Goal: Task Accomplishment & Management: Complete application form

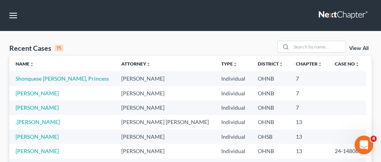
scroll to position [3, 0]
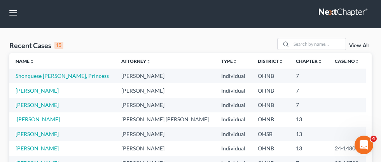
click at [39, 120] on link ".Thomas, Lawrence" at bounding box center [38, 119] width 44 height 7
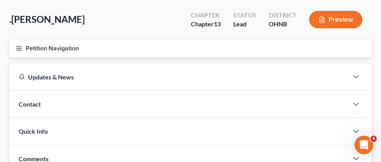
scroll to position [35, 0]
click at [22, 49] on icon "button" at bounding box center [19, 48] width 7 height 7
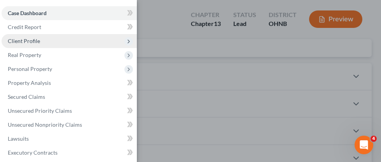
click at [30, 43] on span "Client Profile" at bounding box center [24, 41] width 32 height 7
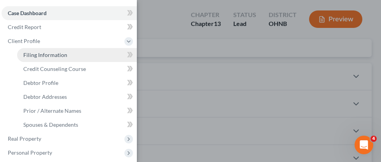
click at [48, 53] on span "Filing Information" at bounding box center [45, 55] width 44 height 7
select select "1"
select select "0"
select select "3"
select select "0"
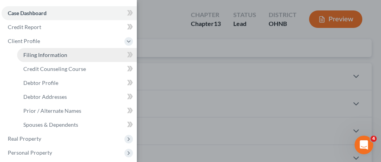
select select "36"
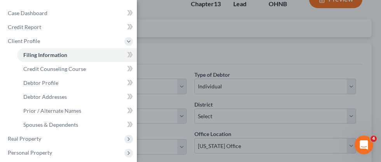
scroll to position [55, 0]
click at [183, 32] on div "Case Dashboard Payments Invoices Payments Payments Credit Report Client Profile" at bounding box center [190, 81] width 381 height 162
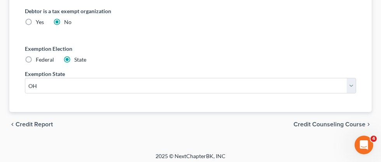
scroll to position [549, 0]
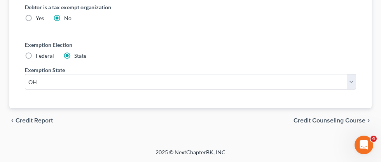
click at [312, 119] on span "Credit Counseling Course" at bounding box center [329, 121] width 72 height 6
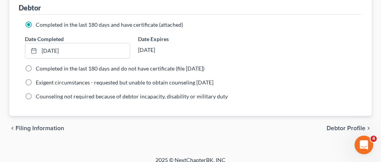
scroll to position [112, 0]
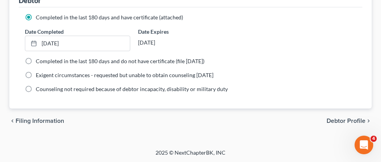
click at [340, 118] on span "Debtor Profile" at bounding box center [345, 121] width 39 height 6
select select "0"
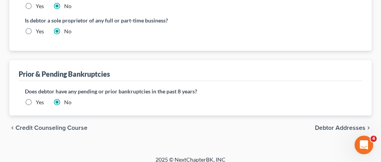
scroll to position [317, 0]
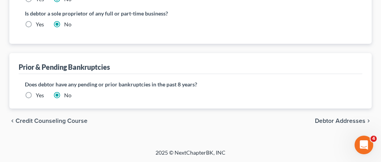
click at [321, 119] on span "Debtor Addresses" at bounding box center [340, 121] width 51 height 6
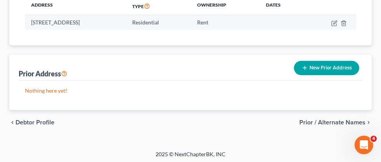
scroll to position [136, 0]
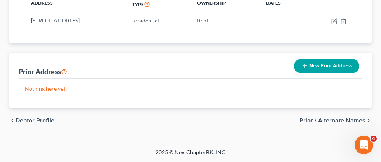
click at [332, 120] on span "Prior / Alternate Names" at bounding box center [332, 121] width 66 height 6
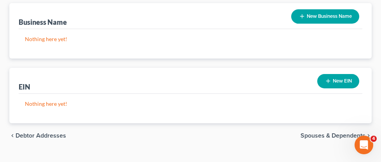
scroll to position [241, 0]
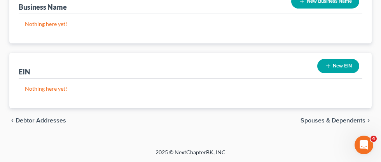
click at [311, 120] on span "Spouses & Dependents" at bounding box center [332, 121] width 65 height 6
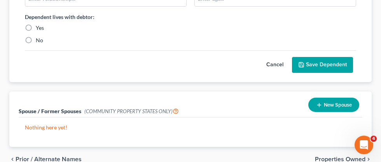
scroll to position [182, 0]
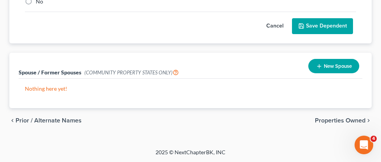
click at [327, 120] on span "Properties Owned" at bounding box center [340, 121] width 51 height 6
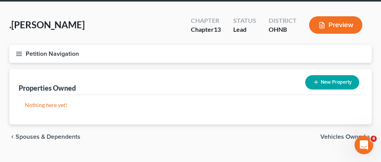
scroll to position [46, 0]
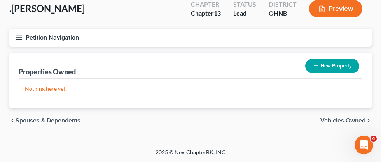
click at [332, 120] on span "Vehicles Owned" at bounding box center [342, 121] width 45 height 6
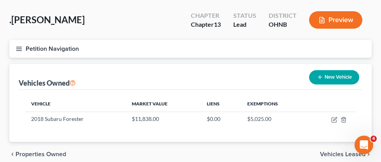
scroll to position [35, 0]
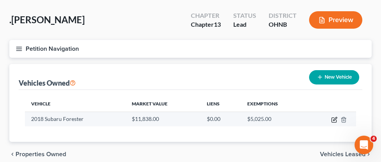
click at [335, 121] on icon "button" at bounding box center [334, 120] width 6 height 6
select select "0"
select select "8"
select select "1"
select select "0"
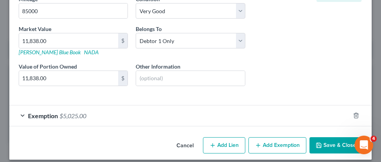
scroll to position [137, 0]
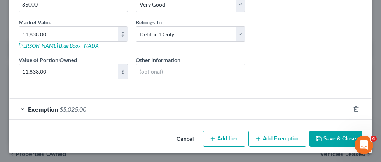
click at [329, 145] on button "Save & Close" at bounding box center [335, 139] width 53 height 16
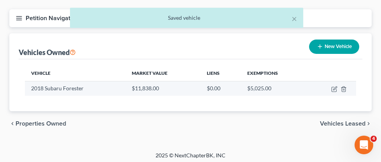
scroll to position [68, 0]
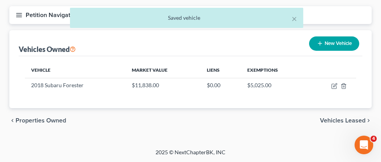
click at [333, 118] on span "Vehicles Leased" at bounding box center [342, 121] width 45 height 6
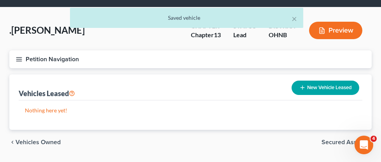
scroll to position [46, 0]
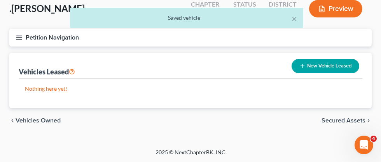
click at [333, 120] on span "Secured Assets" at bounding box center [343, 121] width 44 height 6
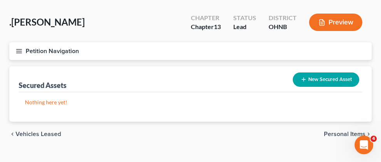
scroll to position [46, 0]
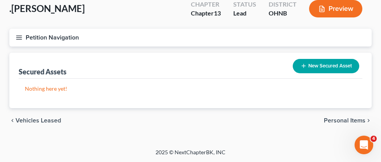
click at [336, 120] on span "Personal Items" at bounding box center [345, 121] width 42 height 6
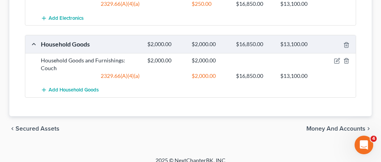
scroll to position [234, 0]
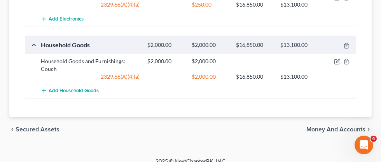
click at [335, 127] on span "Money and Accounts" at bounding box center [335, 130] width 59 height 6
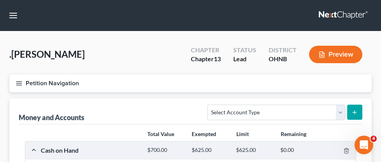
click at [18, 82] on icon "button" at bounding box center [19, 83] width 7 height 7
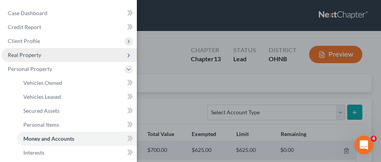
click at [21, 58] on span "Real Property" at bounding box center [24, 55] width 33 height 7
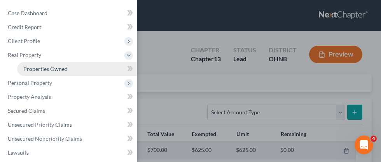
click at [43, 67] on span "Properties Owned" at bounding box center [45, 69] width 44 height 7
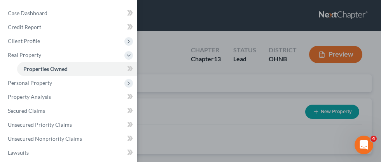
click at [187, 92] on div "Case Dashboard Payments Invoices Payments Payments Credit Report Client Profile" at bounding box center [190, 81] width 381 height 162
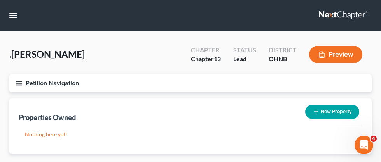
click at [22, 83] on icon "button" at bounding box center [19, 83] width 7 height 7
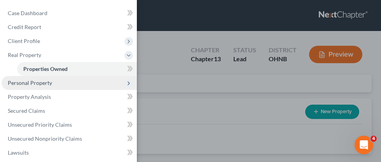
click at [46, 85] on span "Personal Property" at bounding box center [30, 83] width 44 height 7
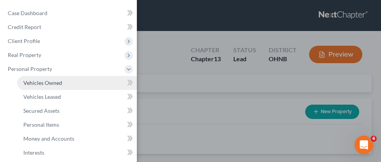
click at [47, 82] on span "Vehicles Owned" at bounding box center [42, 83] width 39 height 7
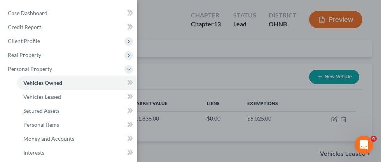
scroll to position [36, 0]
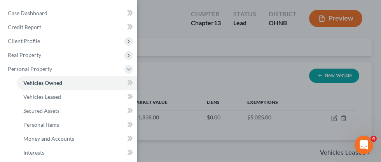
click at [148, 53] on div "Case Dashboard Payments Invoices Payments Payments Credit Report Client Profile" at bounding box center [190, 81] width 381 height 162
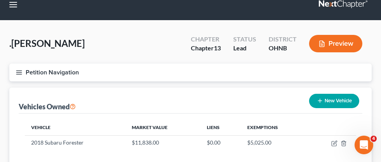
scroll to position [0, 0]
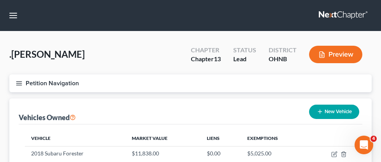
click at [21, 84] on icon "button" at bounding box center [19, 83] width 7 height 7
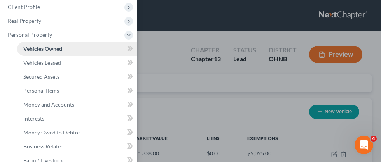
scroll to position [37, 0]
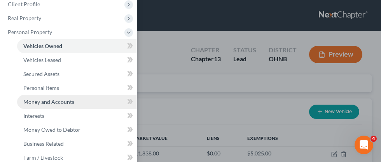
click at [57, 101] on span "Money and Accounts" at bounding box center [48, 102] width 51 height 7
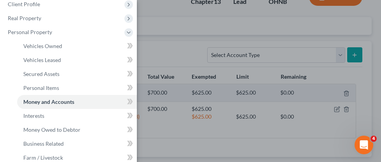
scroll to position [54, 0]
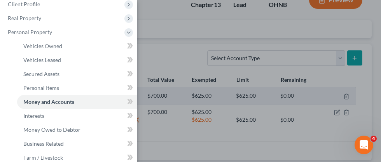
click at [178, 49] on div "Case Dashboard Payments Invoices Payments Payments Credit Report Client Profile" at bounding box center [190, 81] width 381 height 162
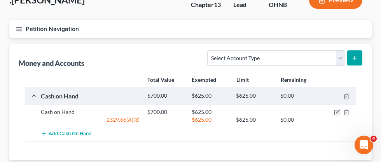
scroll to position [106, 0]
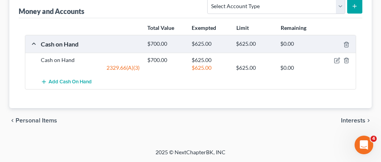
click at [361, 120] on span "Interests" at bounding box center [353, 121] width 24 height 6
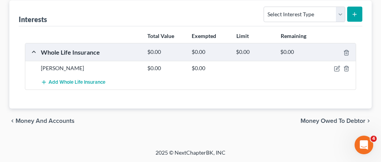
scroll to position [99, 0]
click at [340, 118] on span "Money Owed to Debtor" at bounding box center [332, 121] width 65 height 6
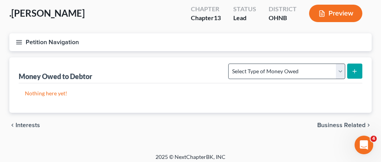
scroll to position [45, 0]
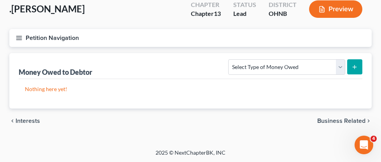
click at [25, 119] on span "Interests" at bounding box center [28, 121] width 24 height 6
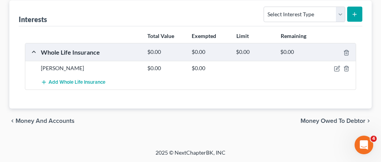
click at [54, 119] on span "Money and Accounts" at bounding box center [45, 121] width 59 height 6
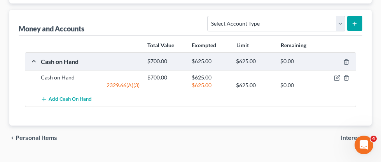
scroll to position [106, 0]
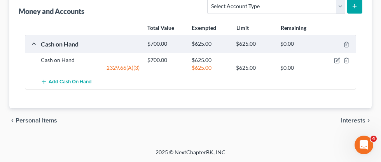
click at [51, 121] on span "Personal Items" at bounding box center [37, 121] width 42 height 6
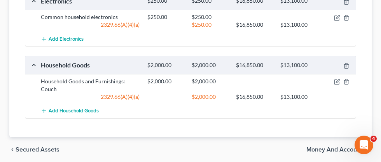
scroll to position [194, 0]
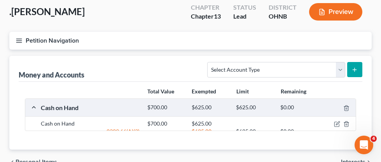
scroll to position [66, 0]
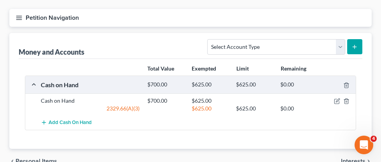
click at [19, 19] on line "button" at bounding box center [18, 19] width 5 height 0
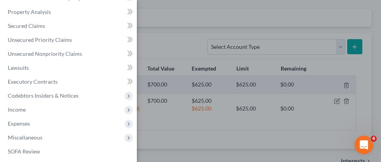
scroll to position [212, 0]
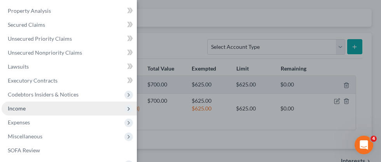
click at [21, 107] on span "Income" at bounding box center [17, 108] width 18 height 7
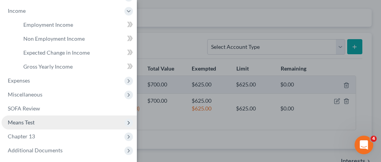
scroll to position [164, 0]
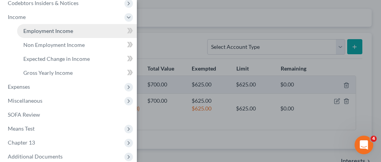
click at [61, 30] on span "Employment Income" at bounding box center [48, 31] width 50 height 7
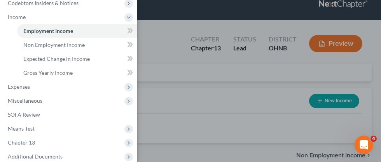
scroll to position [46, 0]
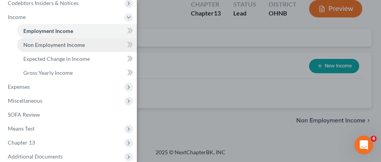
click at [69, 46] on span "Non Employment Income" at bounding box center [53, 45] width 61 height 7
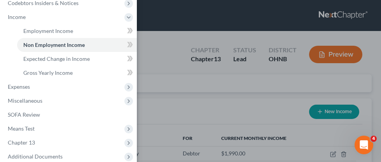
scroll to position [166, 347]
click at [159, 50] on div "Case Dashboard Payments Invoices Payments Payments Credit Report Client Profile" at bounding box center [190, 81] width 381 height 162
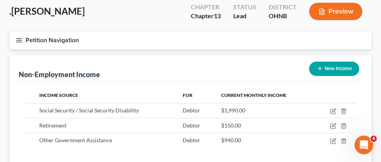
scroll to position [40, 0]
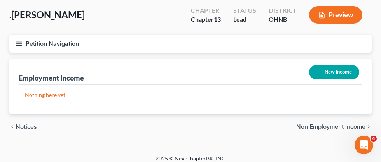
scroll to position [46, 0]
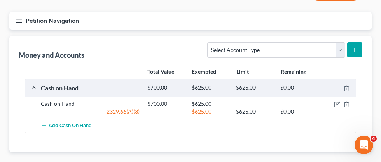
scroll to position [63, 0]
